Goal: Find specific page/section: Find specific page/section

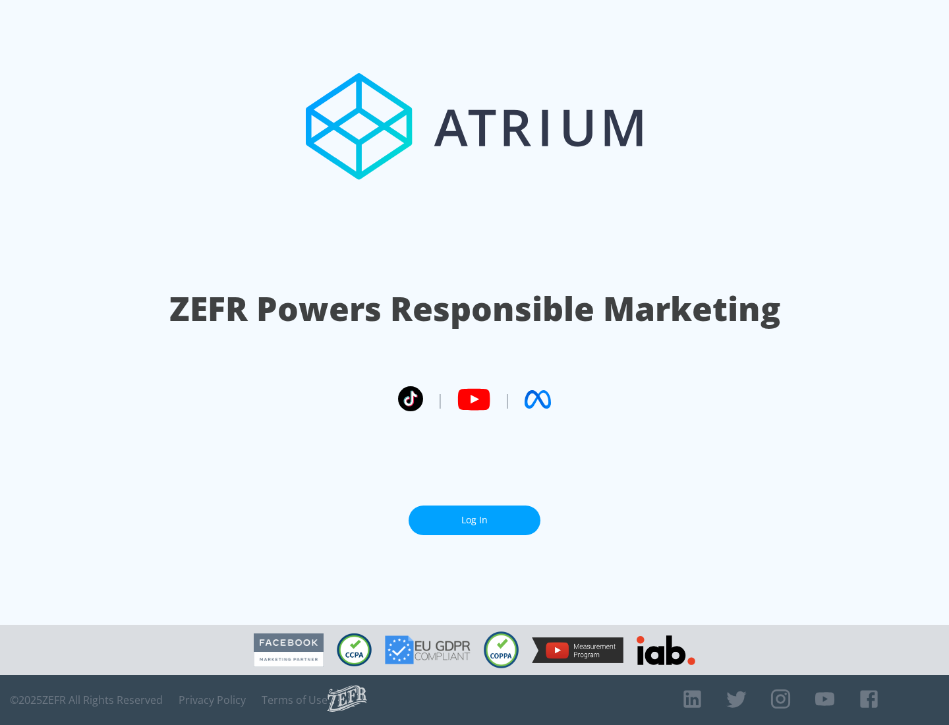
click at [474, 515] on link "Log In" at bounding box center [475, 520] width 132 height 30
